Goal: Task Accomplishment & Management: Manage account settings

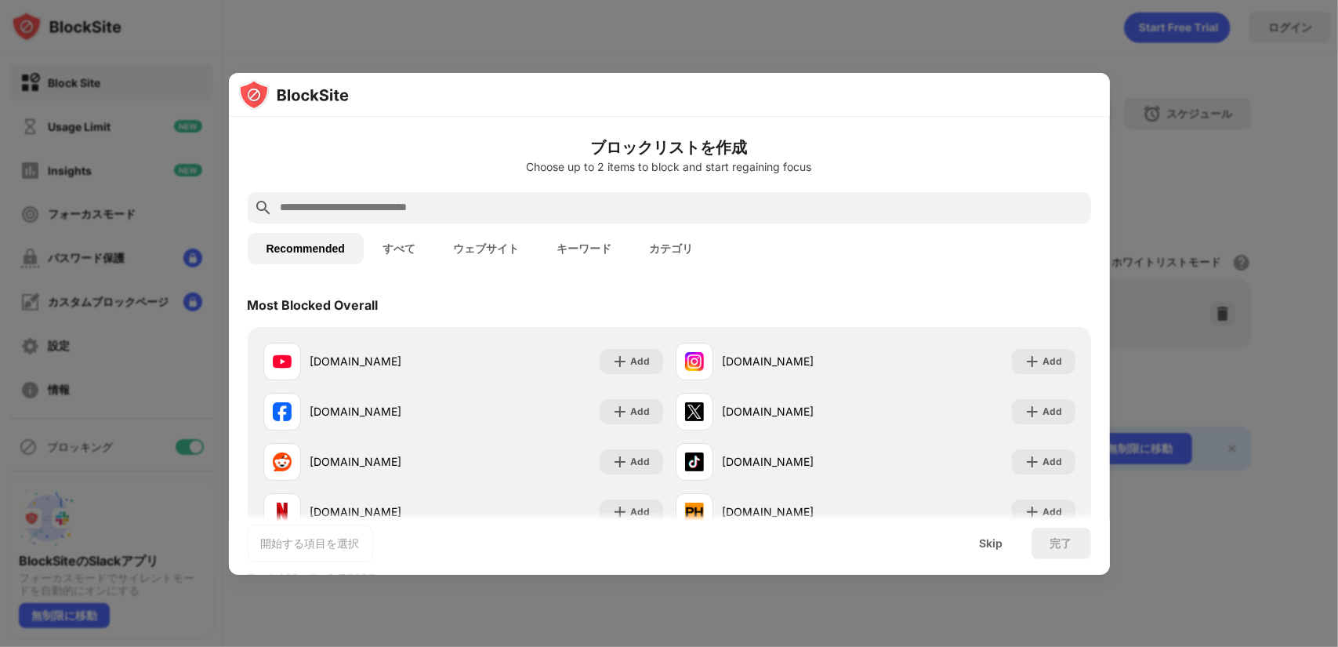
click at [1150, 233] on div at bounding box center [669, 323] width 1338 height 647
click at [976, 547] on div "Skip" at bounding box center [991, 542] width 61 height 31
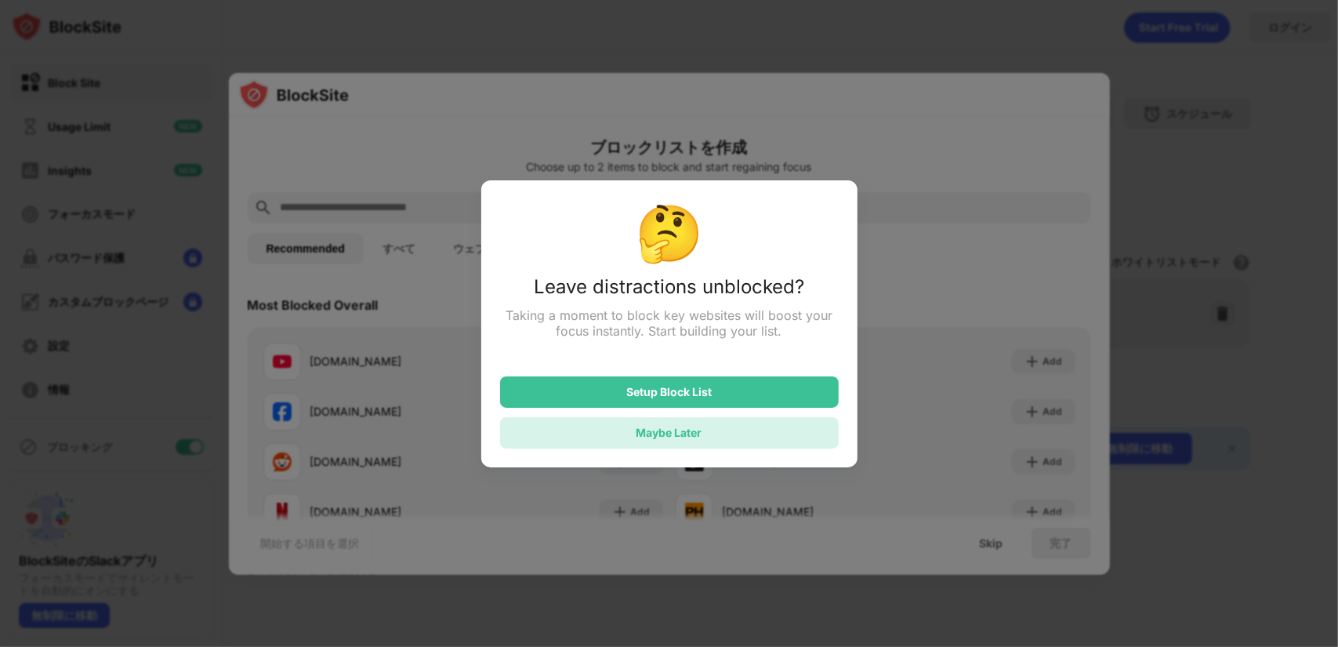
click at [621, 433] on div "Maybe Later" at bounding box center [669, 432] width 339 height 31
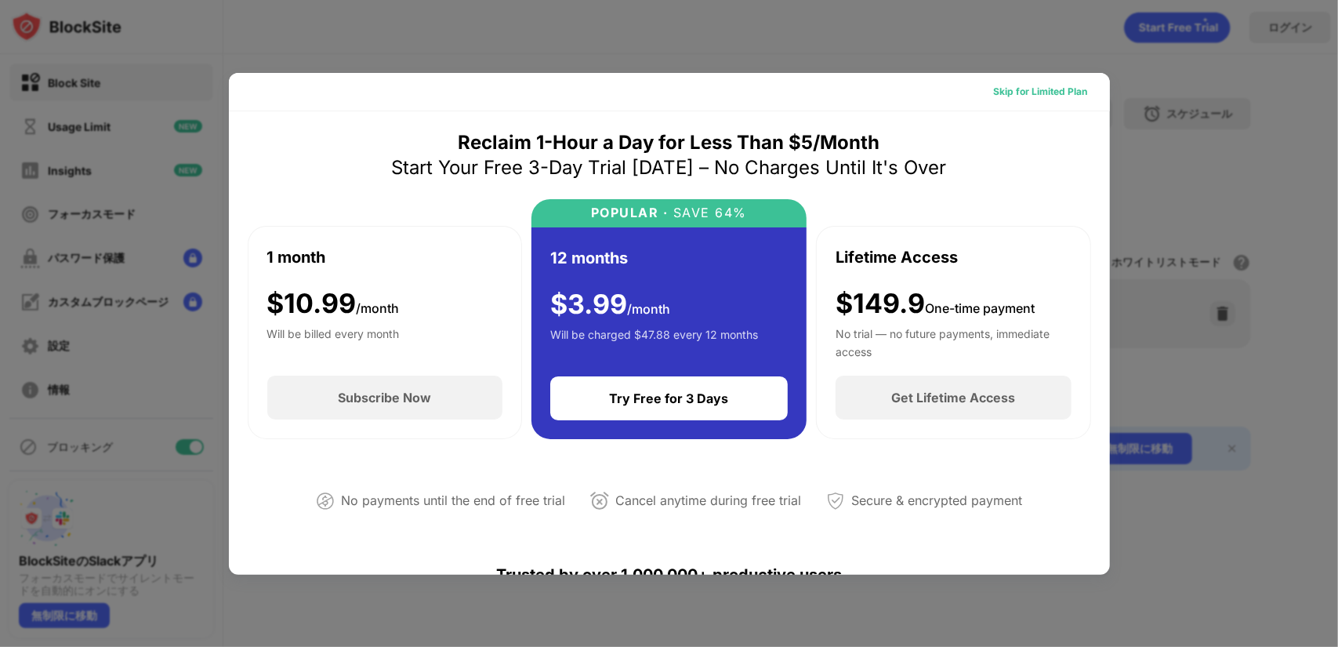
click at [1061, 89] on div "Skip for Limited Plan" at bounding box center [1041, 92] width 94 height 16
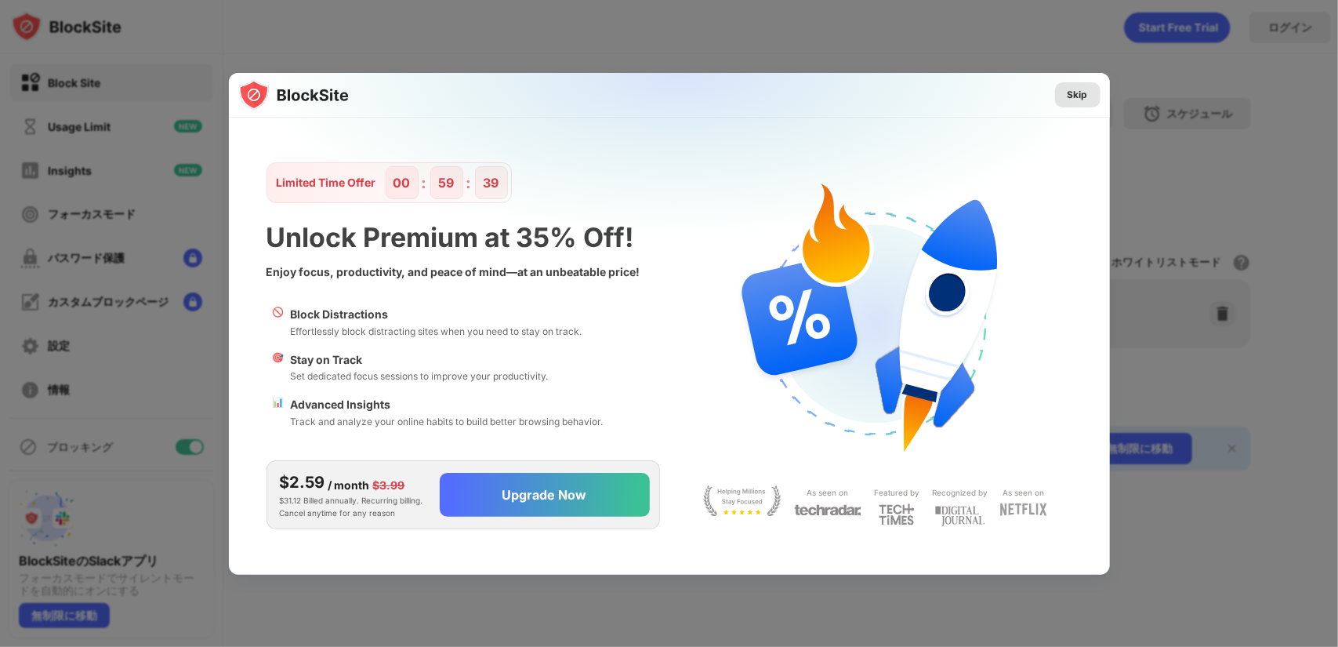
click at [1081, 95] on div "Skip" at bounding box center [1077, 95] width 20 height 16
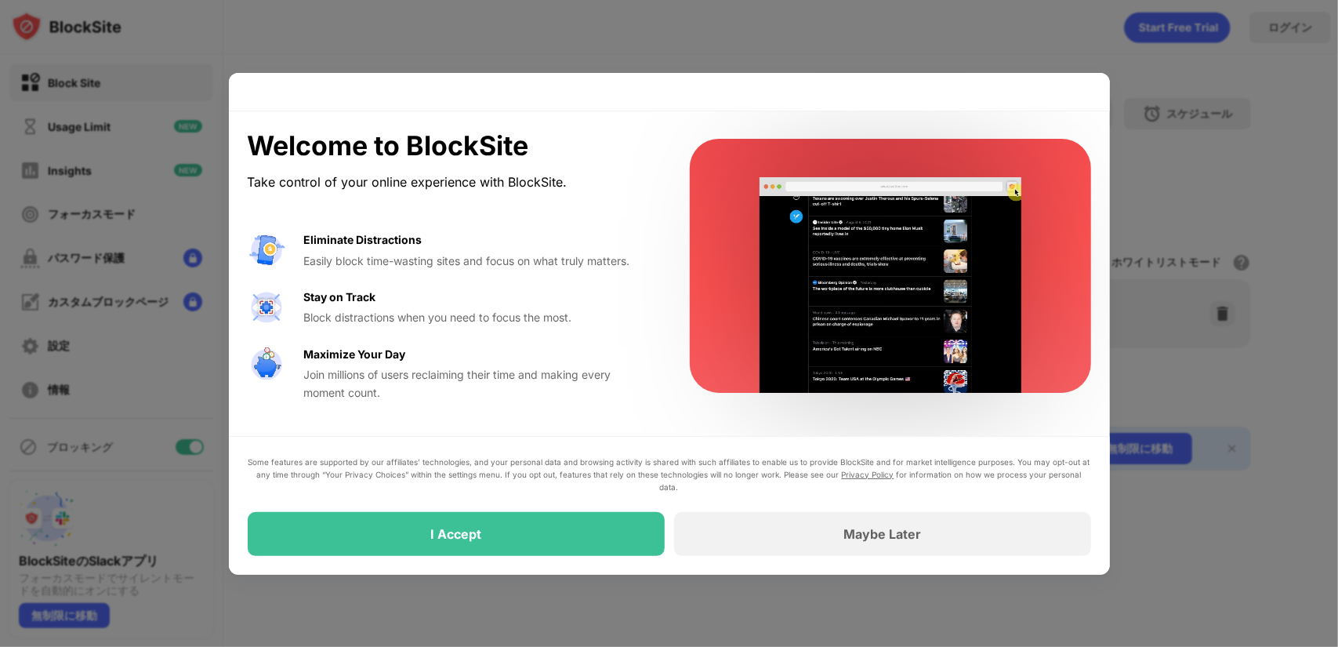
drag, startPoint x: 254, startPoint y: 469, endPoint x: 527, endPoint y: 468, distance: 272.7
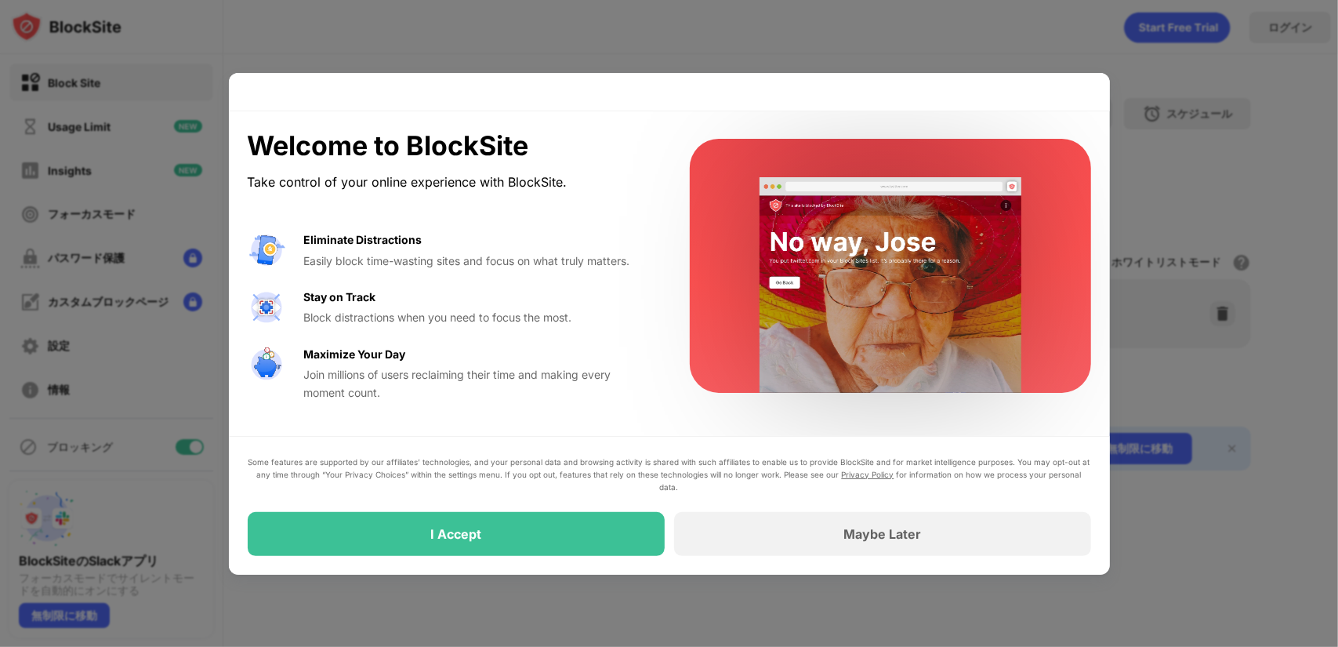
click at [522, 468] on div "Some features are supported by our affiliates’ technologies, and your personal …" at bounding box center [669, 474] width 843 height 38
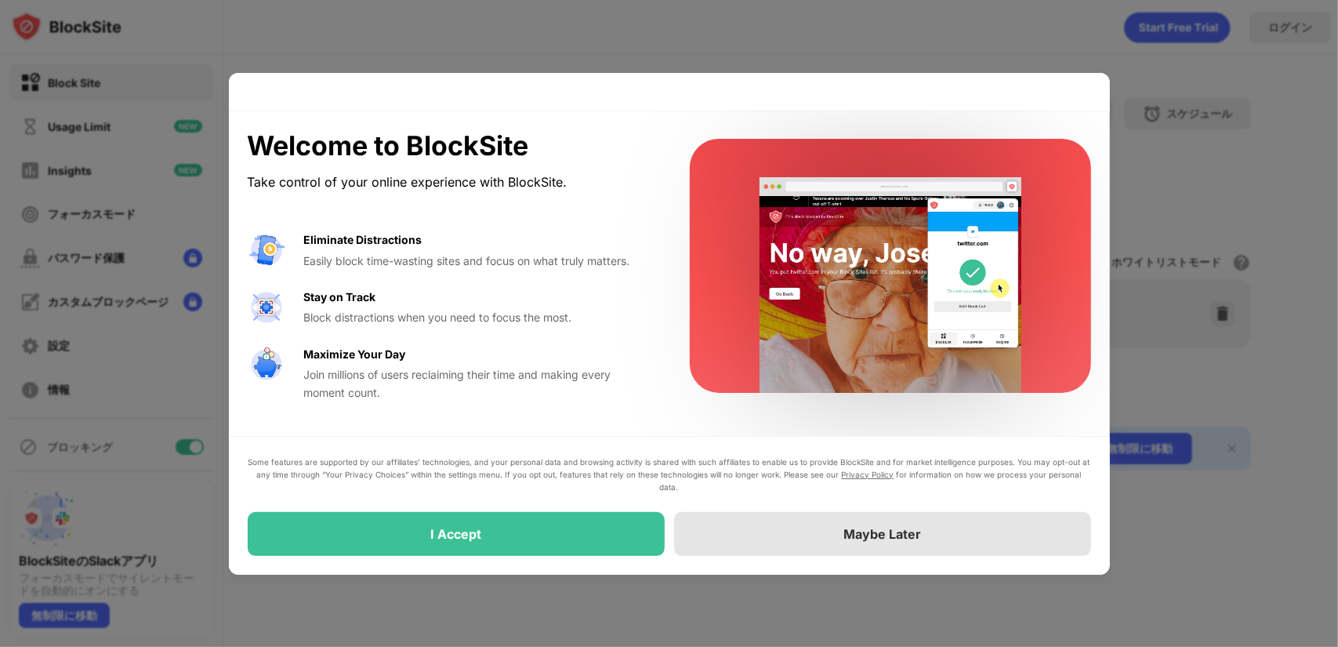
click at [1019, 536] on div "Maybe Later" at bounding box center [882, 534] width 417 height 44
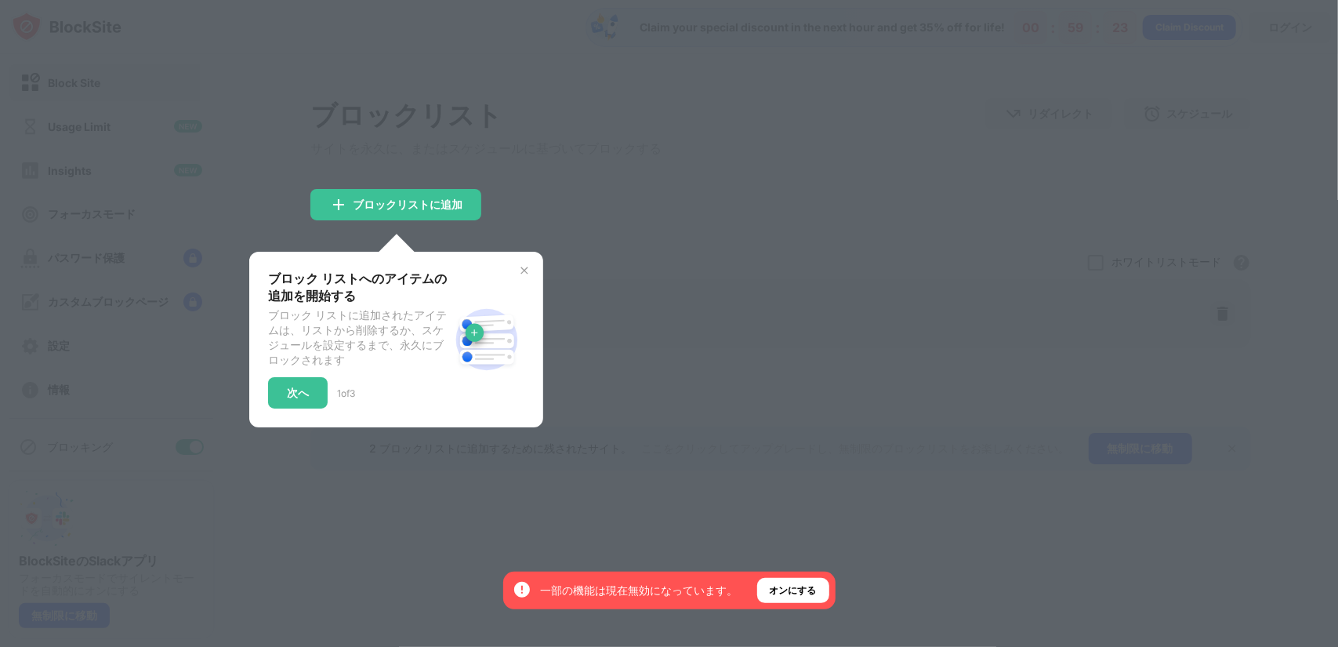
click at [932, 447] on div at bounding box center [669, 323] width 1338 height 647
click at [797, 587] on div "オンにする" at bounding box center [793, 590] width 47 height 16
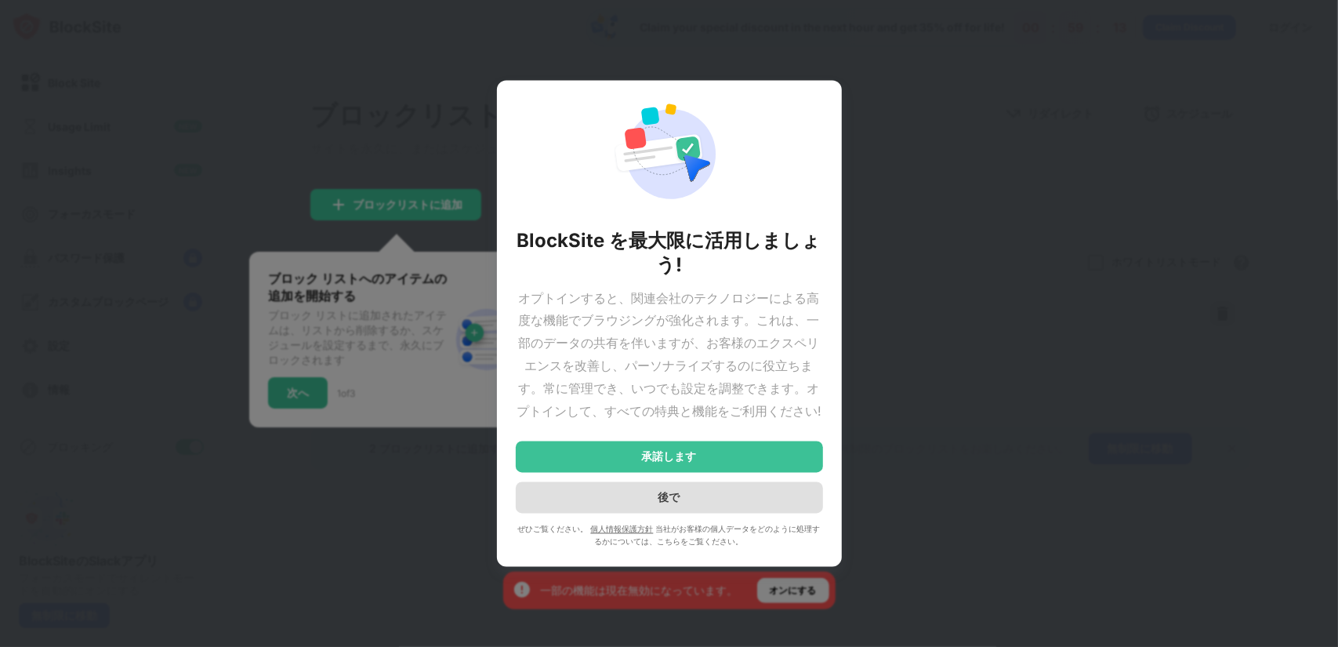
click at [725, 502] on div "後で" at bounding box center [669, 497] width 307 height 31
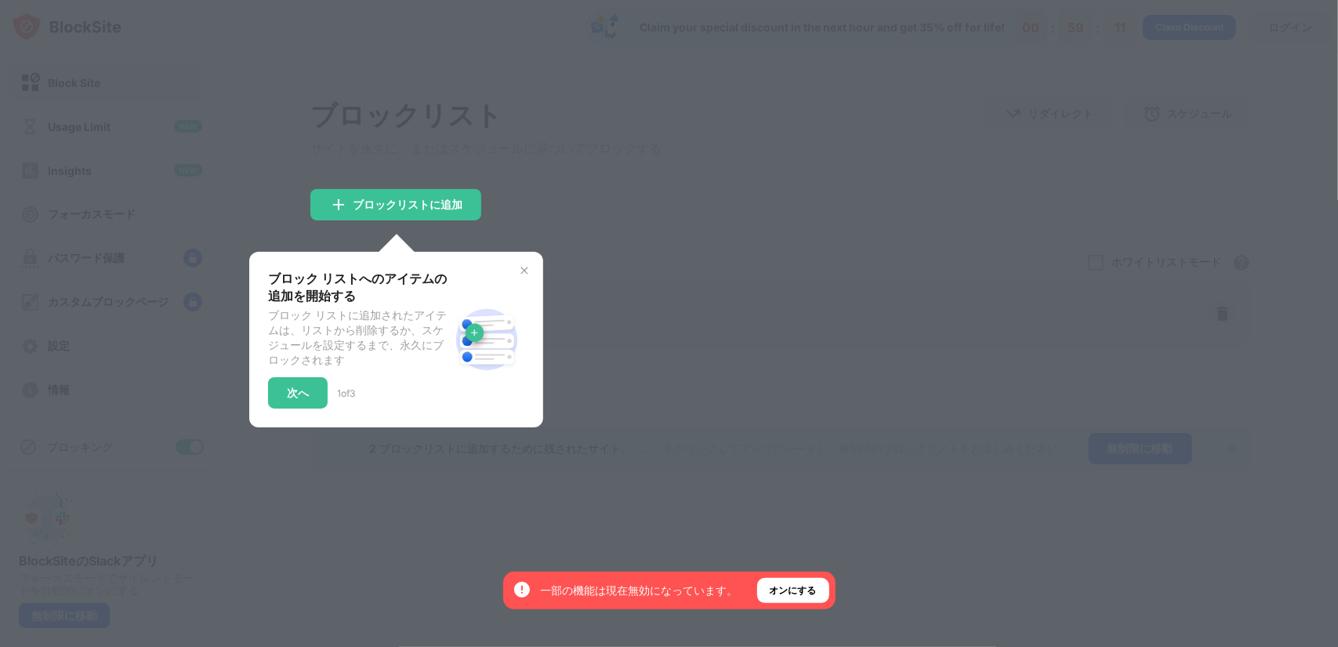
click at [632, 167] on div at bounding box center [669, 323] width 1338 height 647
